Goal: Task Accomplishment & Management: Use online tool/utility

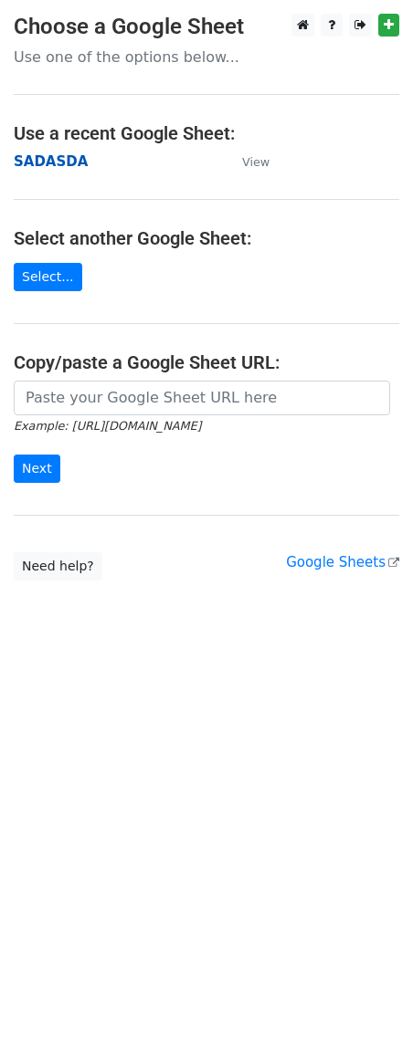
click at [63, 167] on strong "SADASDA" at bounding box center [51, 161] width 74 height 16
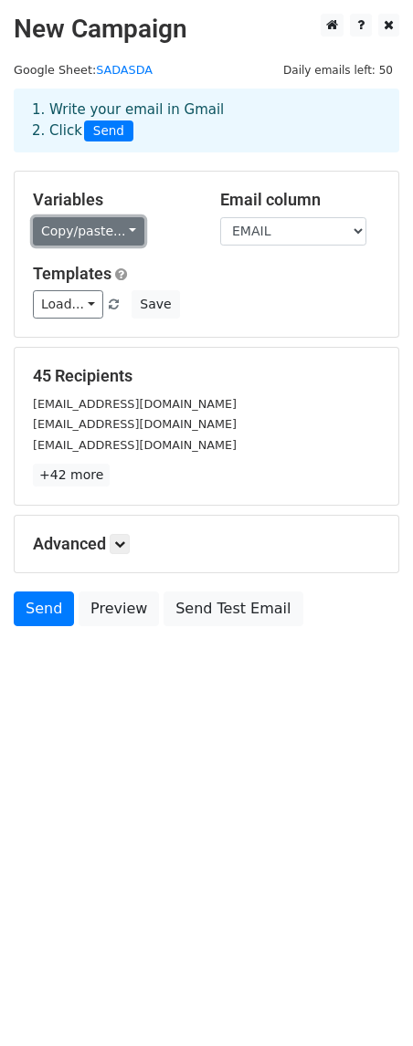
click at [120, 235] on link "Copy/paste..." at bounding box center [88, 231] width 111 height 28
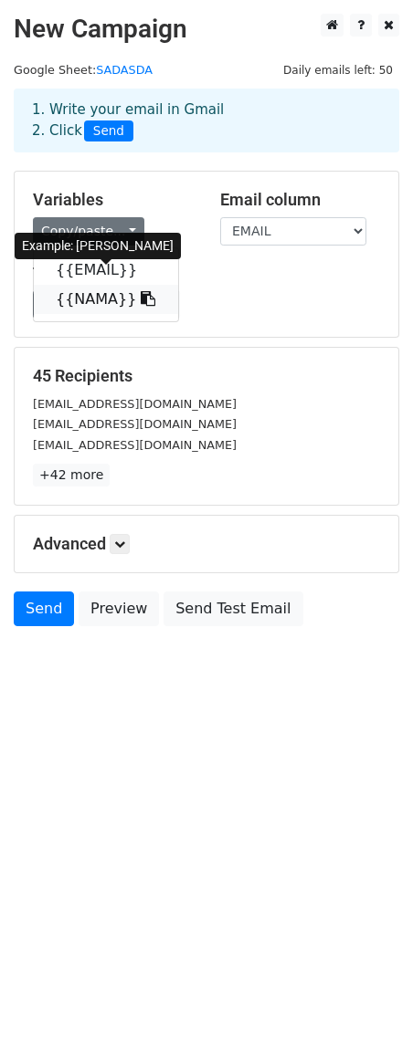
click at [141, 306] on icon at bounding box center [148, 298] width 15 height 15
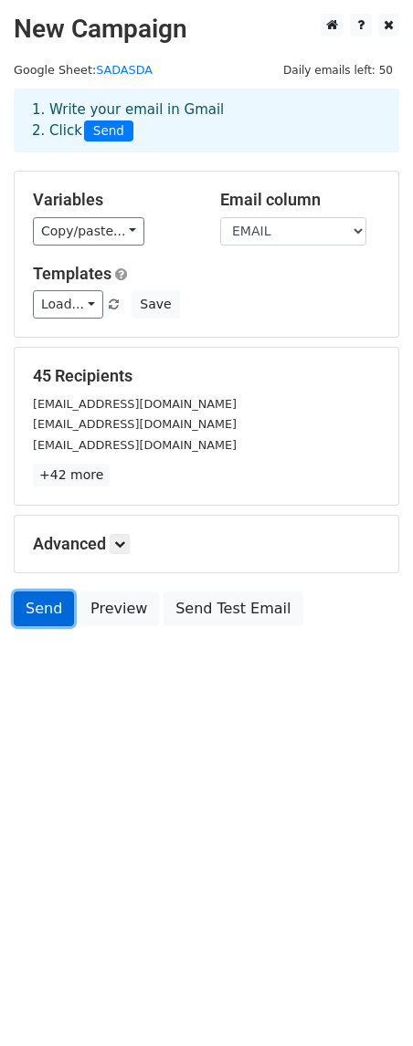
click at [51, 616] on link "Send" at bounding box center [44, 608] width 60 height 35
